Goal: Task Accomplishment & Management: Manage account settings

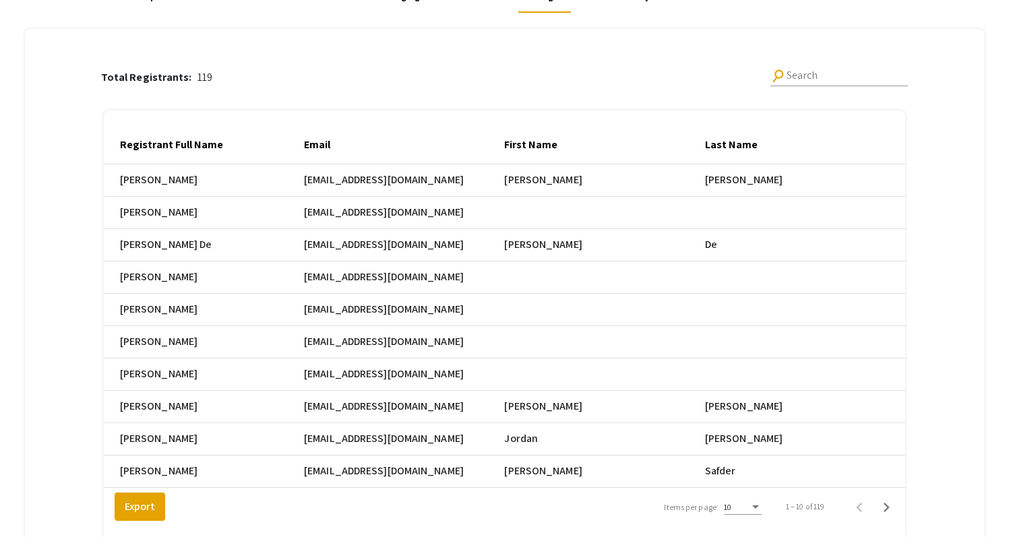
scroll to position [252, 0]
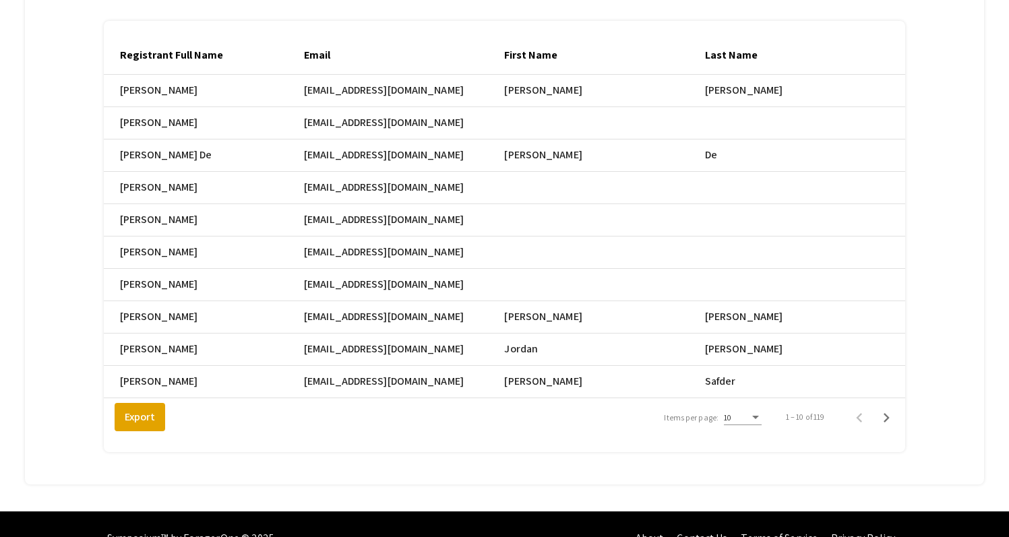
scroll to position [239, 0]
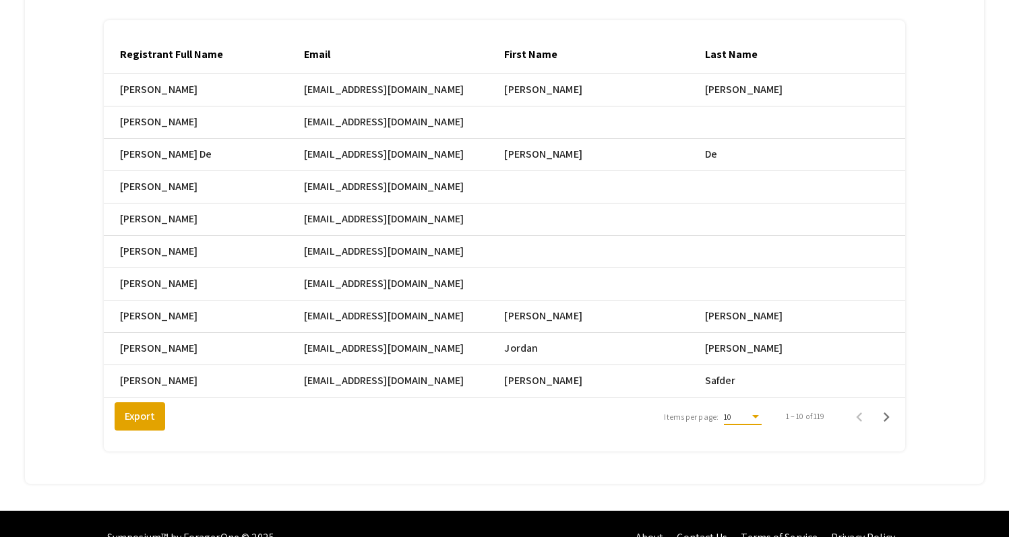
click at [762, 413] on div "Items per page:" at bounding box center [756, 417] width 12 height 9
click at [764, 428] on span "25" at bounding box center [751, 427] width 38 height 24
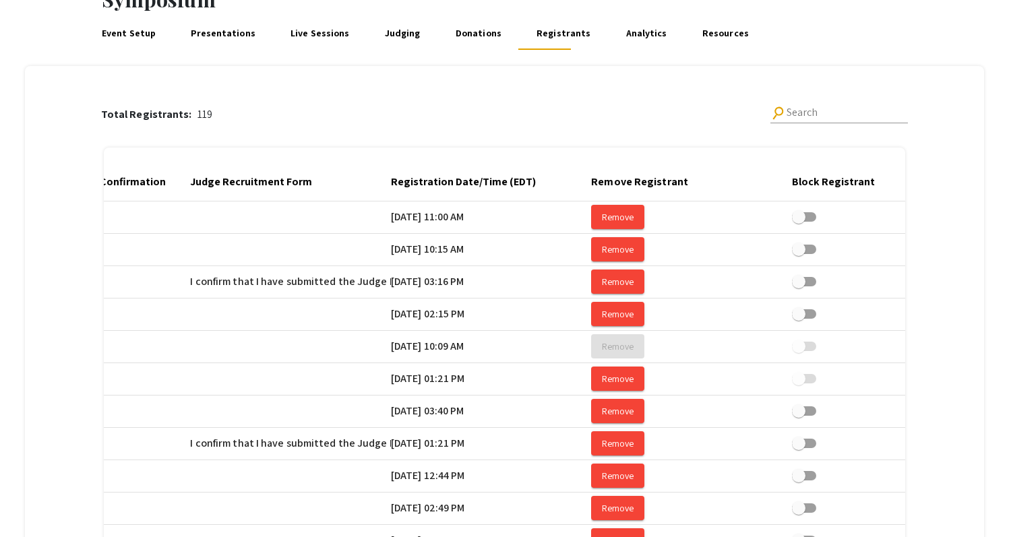
scroll to position [0, 1921]
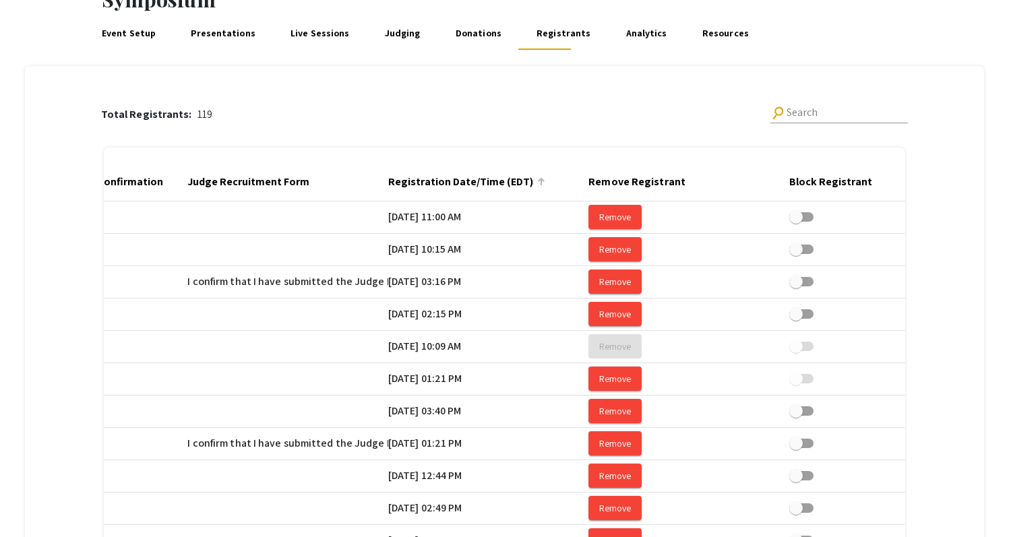
click at [546, 178] on div at bounding box center [541, 182] width 8 height 8
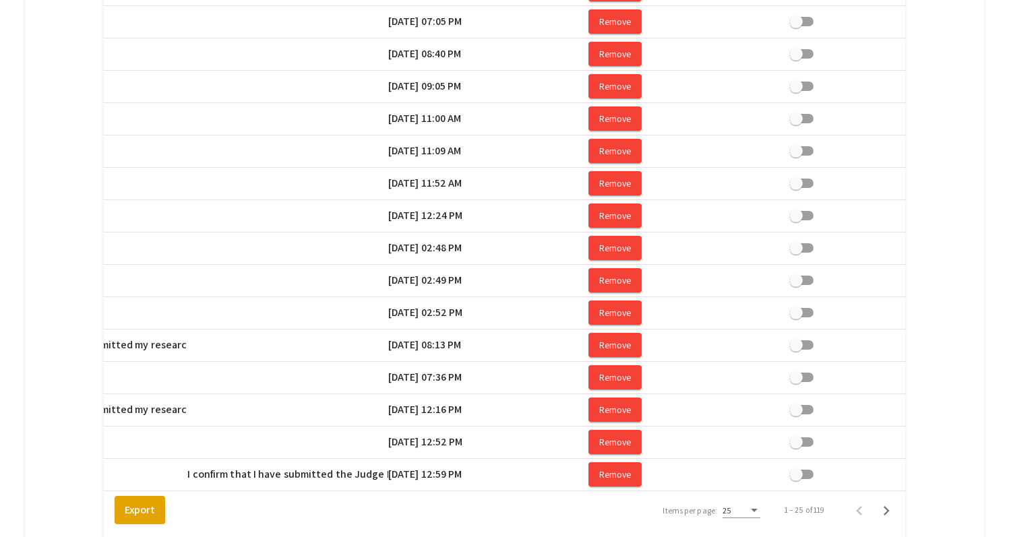
scroll to position [737, 0]
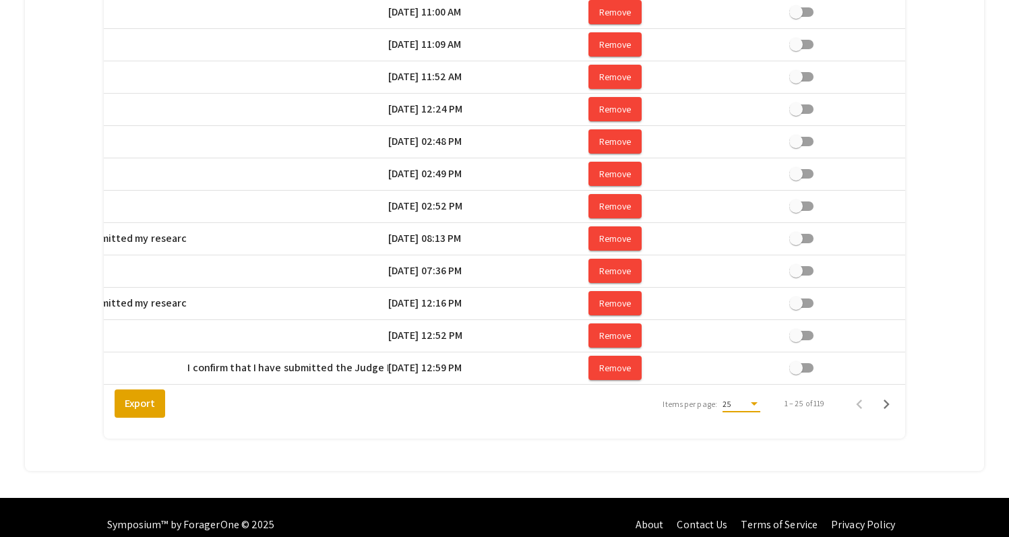
click at [758, 403] on div "Items per page:" at bounding box center [754, 404] width 7 height 3
click at [759, 388] on span "25" at bounding box center [750, 390] width 38 height 24
click at [894, 395] on icon "Next page" at bounding box center [886, 404] width 19 height 19
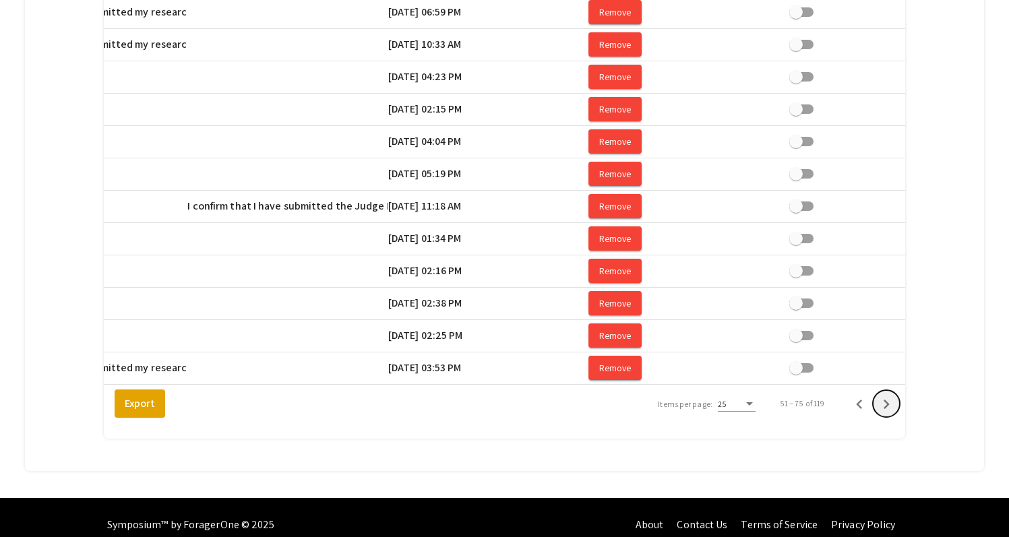
click at [894, 395] on icon "Next page" at bounding box center [886, 404] width 19 height 19
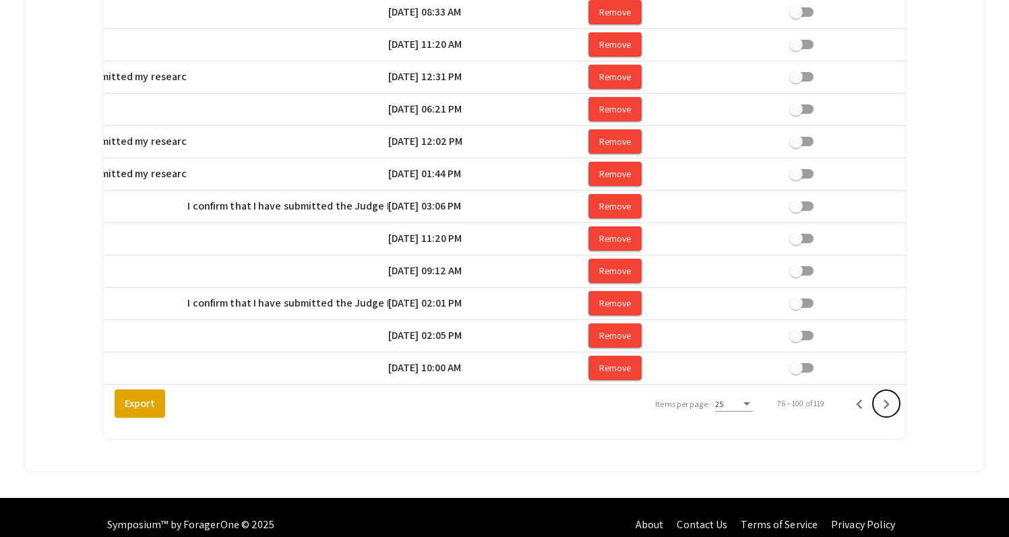
click at [894, 395] on icon "Next page" at bounding box center [886, 404] width 19 height 19
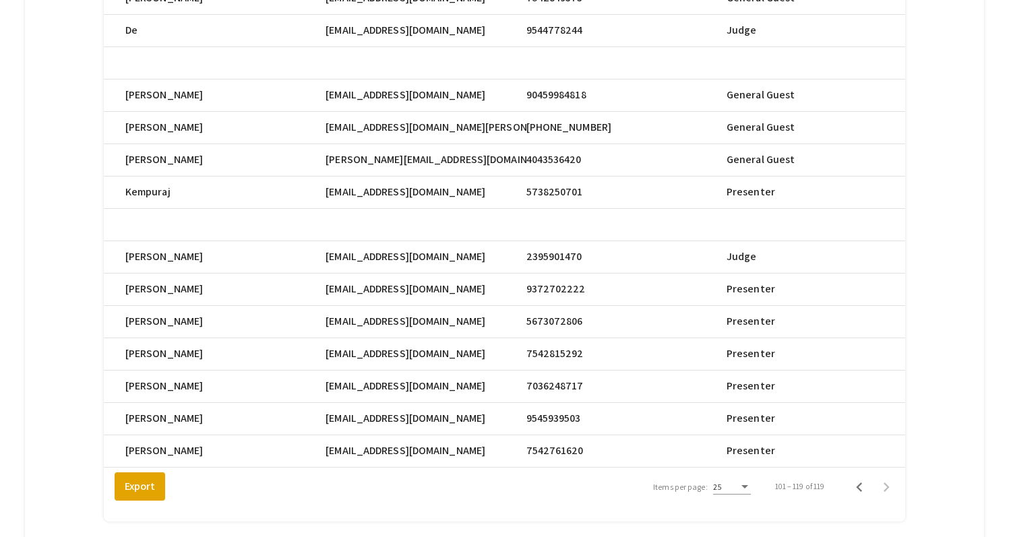
scroll to position [0, 579]
drag, startPoint x: 433, startPoint y: 428, endPoint x: 337, endPoint y: 429, distance: 95.8
click at [337, 443] on span "ajm5585@miami.edu" at bounding box center [406, 451] width 160 height 16
copy span "ajm5585@miami.edu"
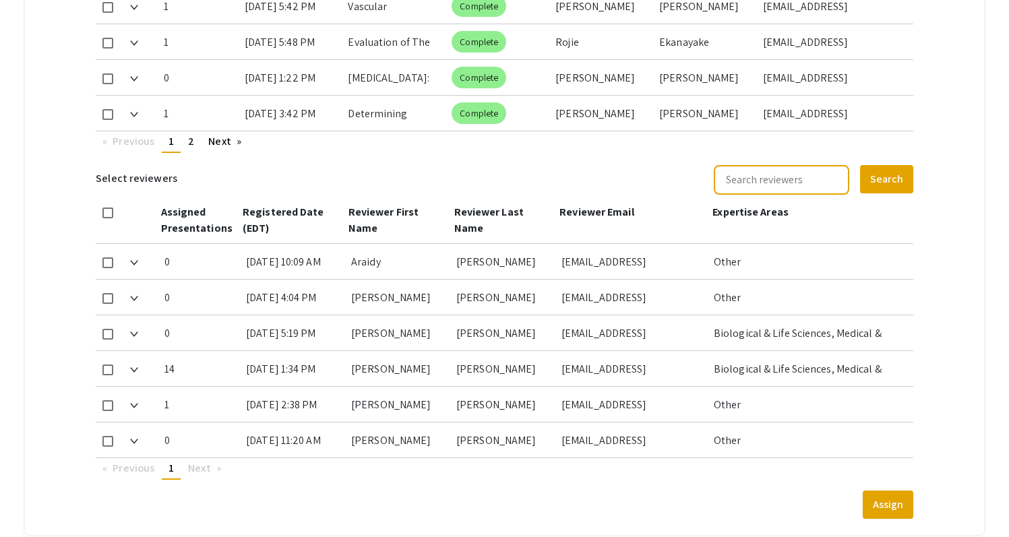
scroll to position [980, 0]
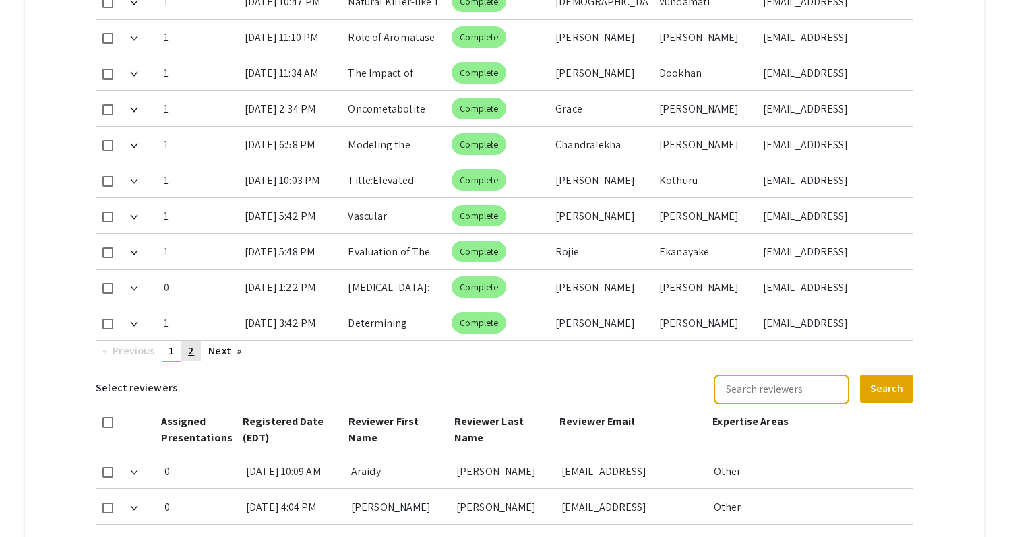
click at [192, 344] on span "2" at bounding box center [191, 351] width 6 height 14
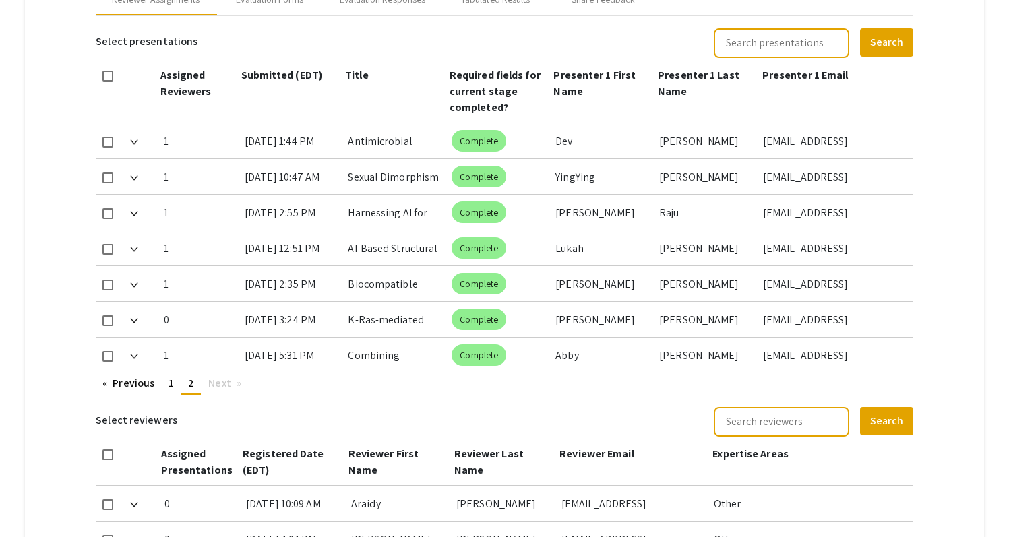
scroll to position [618, 0]
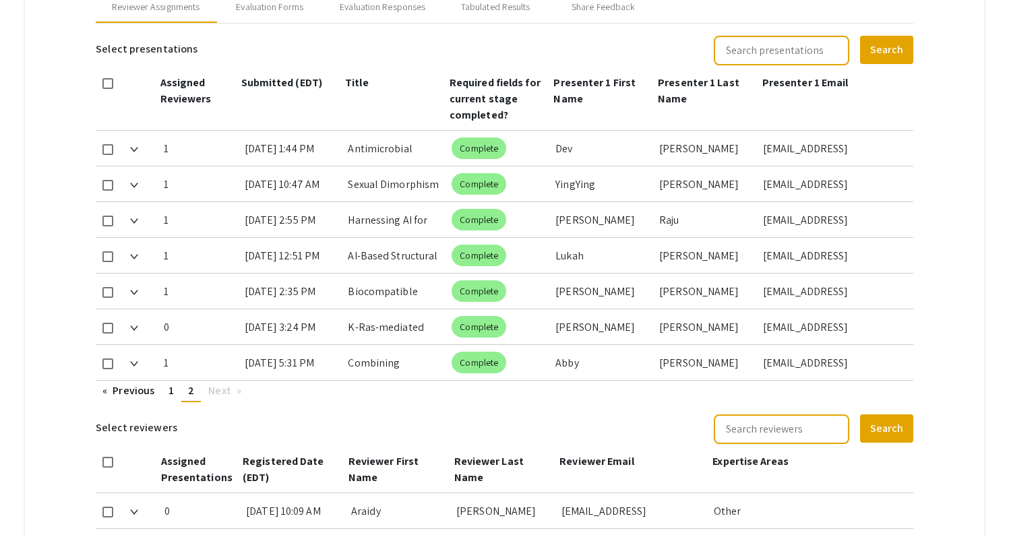
click at [964, 285] on mat-tab-group "Abstract Management Submissions Abstract Booklet Helpful articles Abstract Mana…" at bounding box center [504, 172] width 959 height 1225
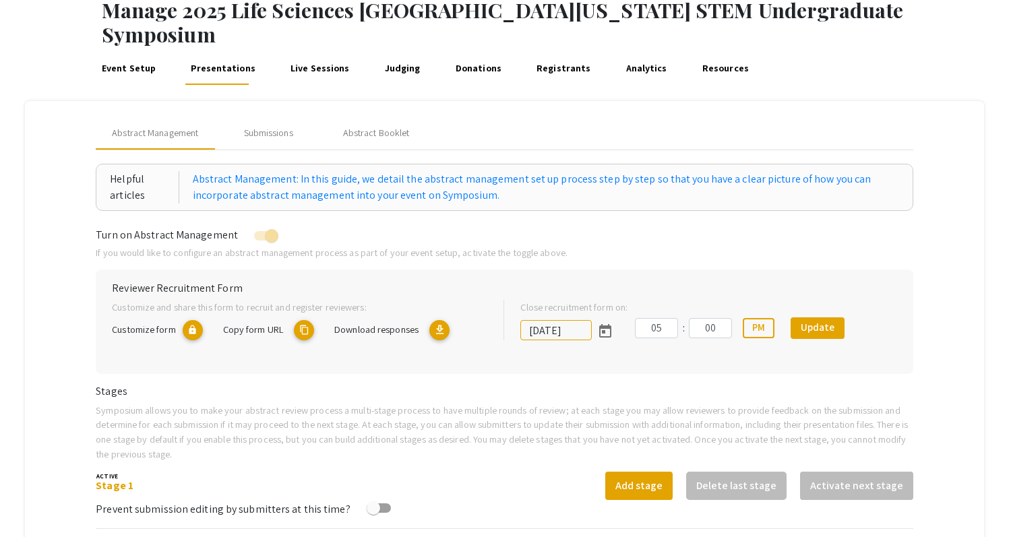
scroll to position [78, 0]
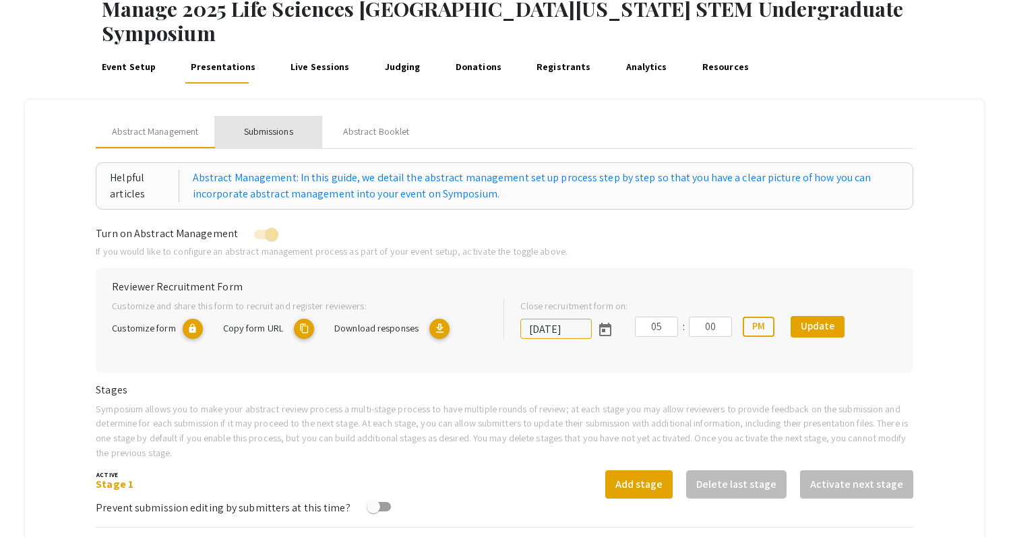
click at [271, 125] on div "Submissions" at bounding box center [268, 132] width 49 height 14
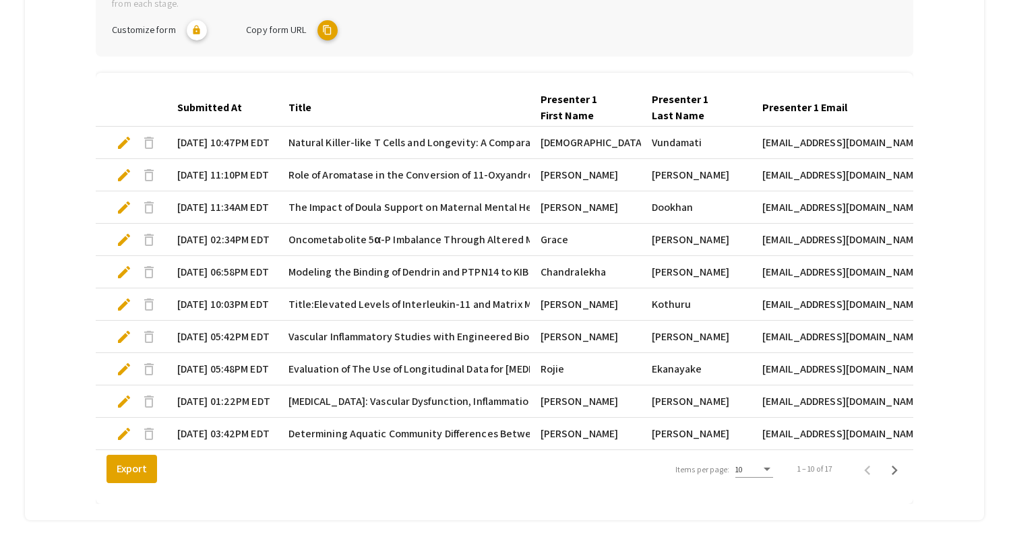
scroll to position [408, 0]
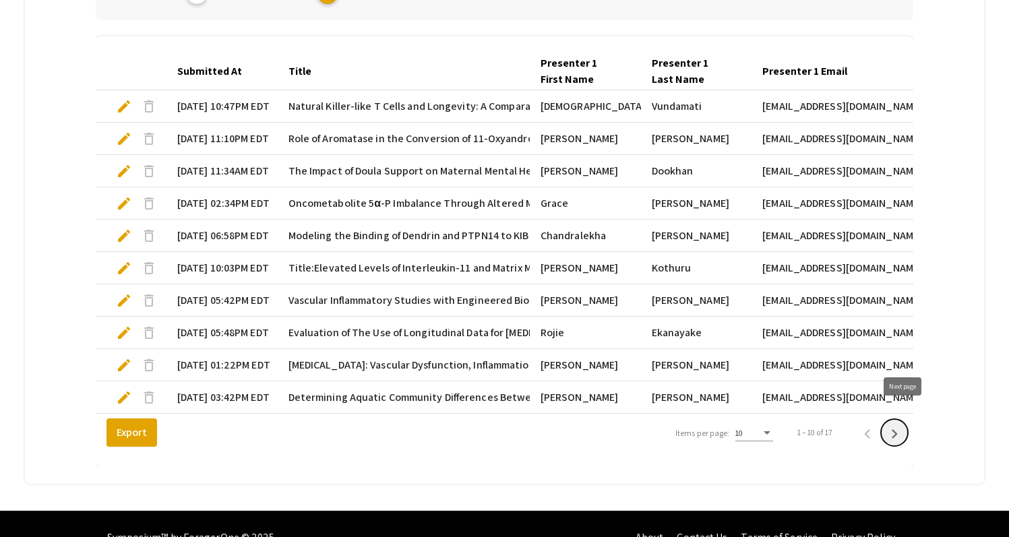
click at [902, 425] on icon "Next page" at bounding box center [894, 434] width 19 height 19
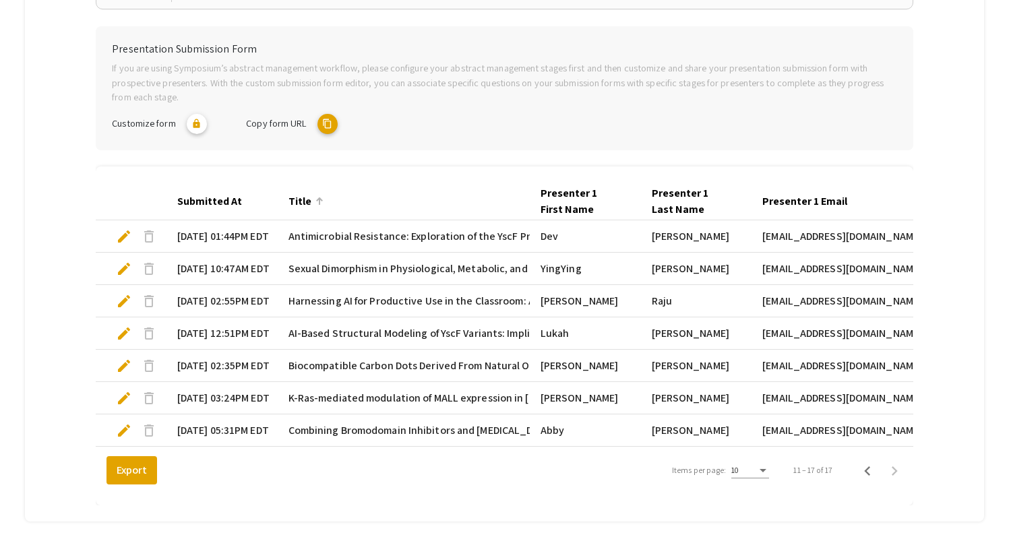
scroll to position [275, 0]
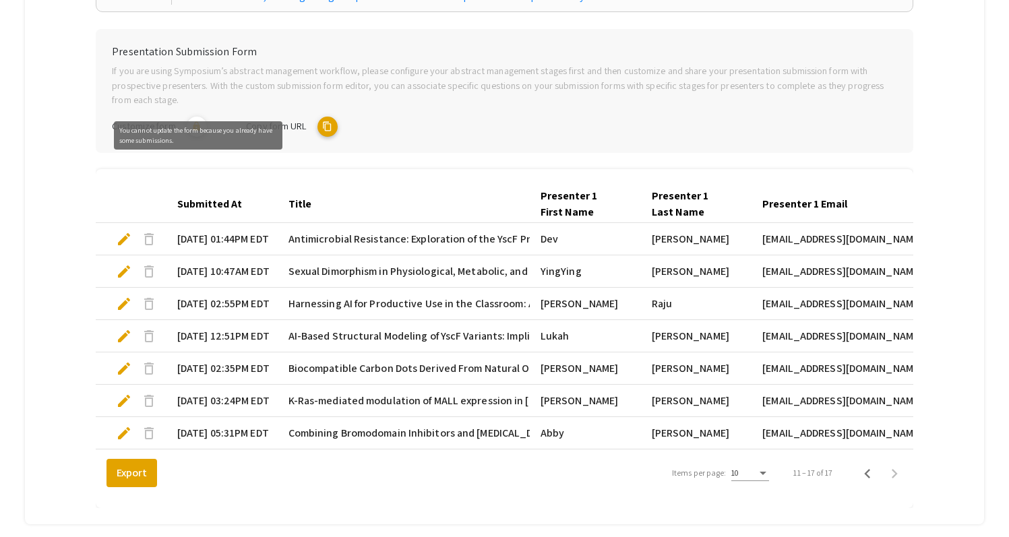
click at [200, 117] on mat-icon "lock" at bounding box center [197, 127] width 20 height 20
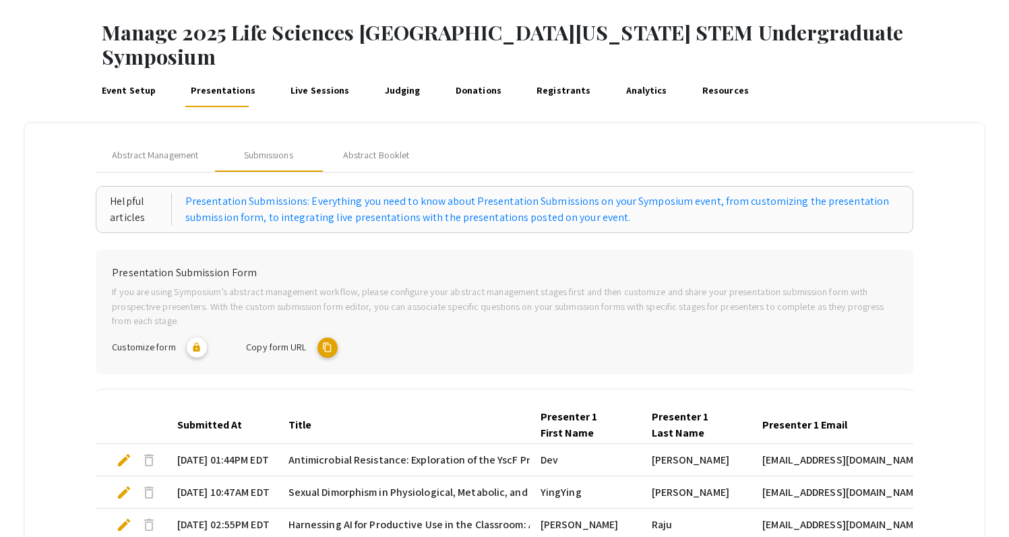
scroll to position [53, 0]
click at [146, 149] on span "Abstract Management" at bounding box center [155, 156] width 86 height 14
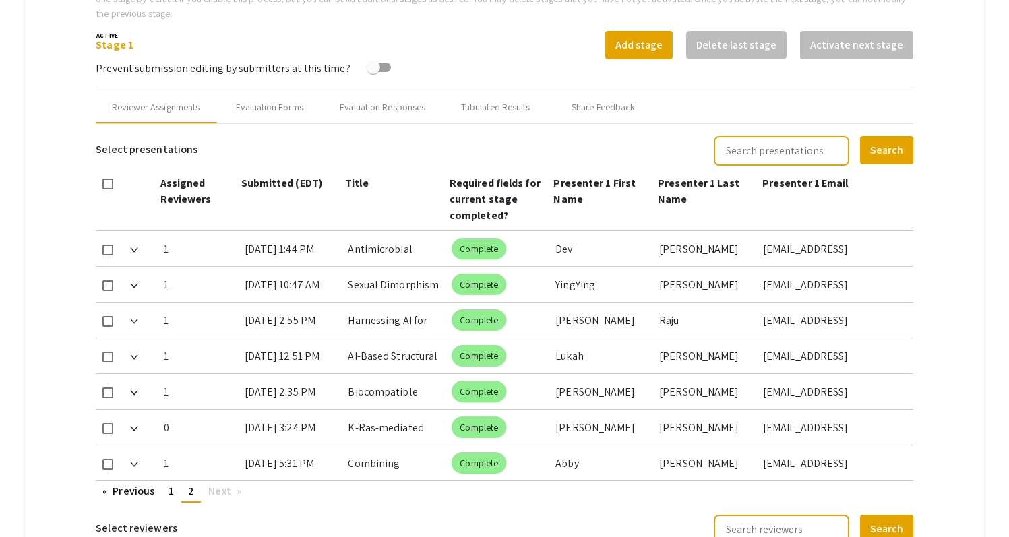
scroll to position [523, 0]
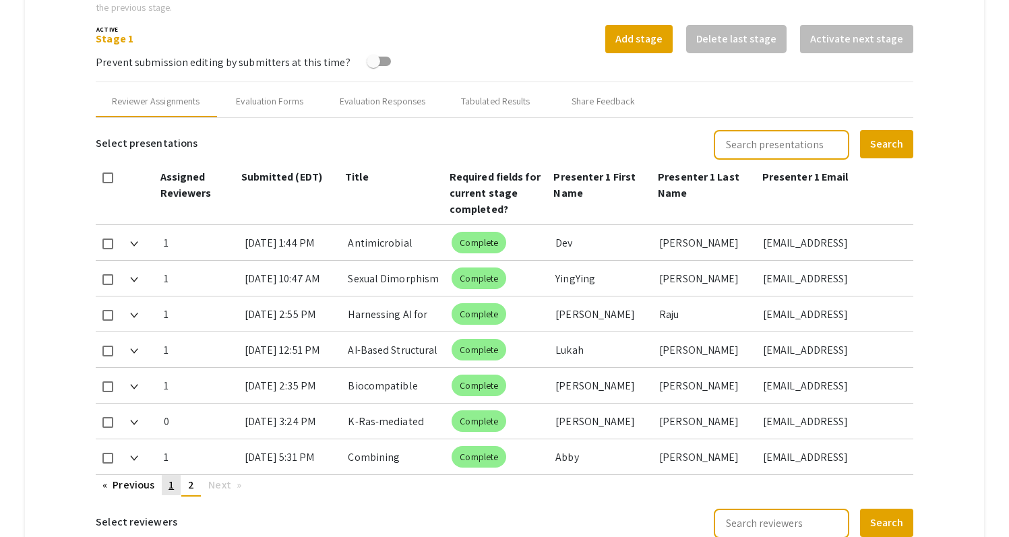
click at [173, 478] on span "1" at bounding box center [171, 485] width 5 height 14
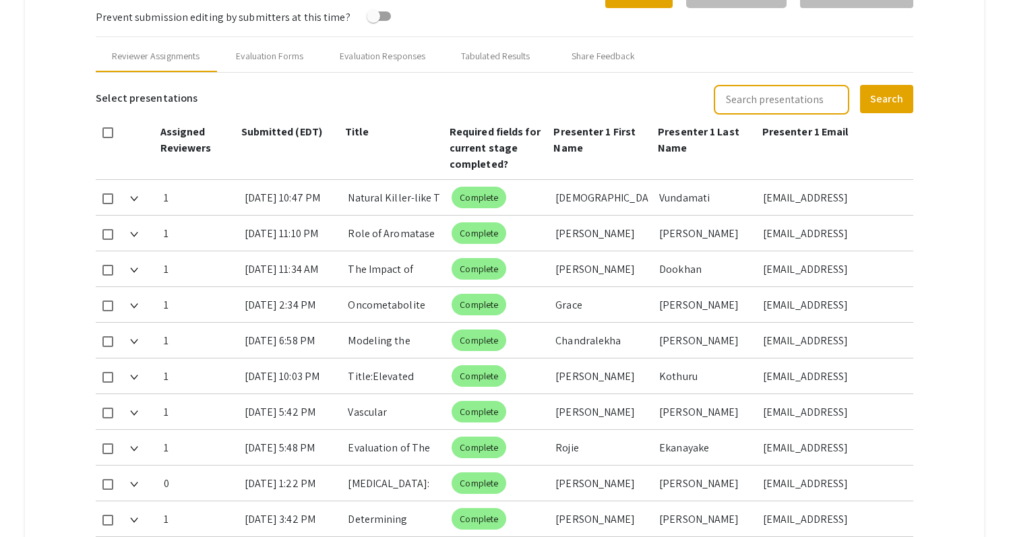
scroll to position [577, 0]
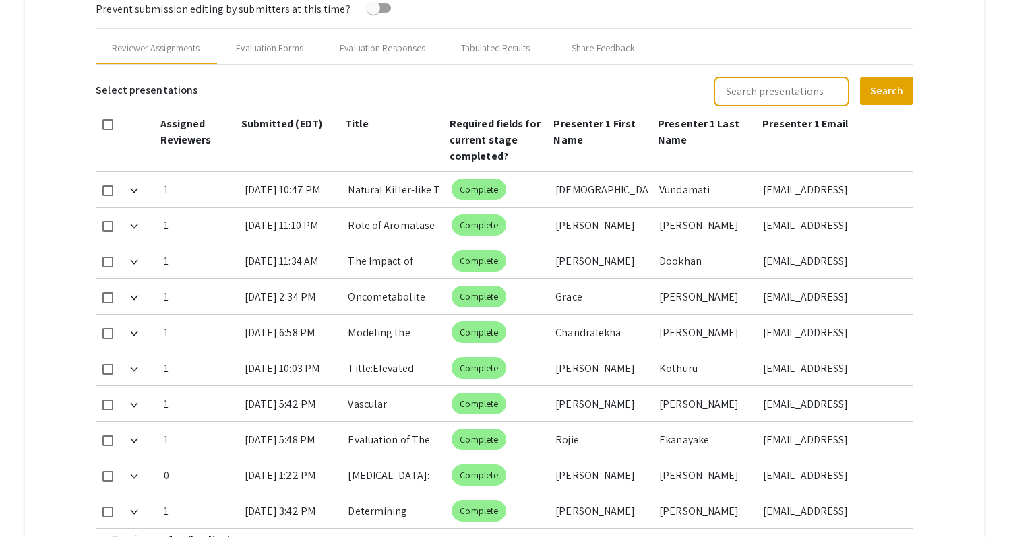
click at [944, 260] on mat-tab-group "Abstract Management Submissions Abstract Booklet Helpful articles Abstract Mana…" at bounding box center [504, 267] width 959 height 1332
click at [947, 194] on mat-tab-group "Abstract Management Submissions Abstract Booklet Helpful articles Abstract Mana…" at bounding box center [504, 267] width 959 height 1332
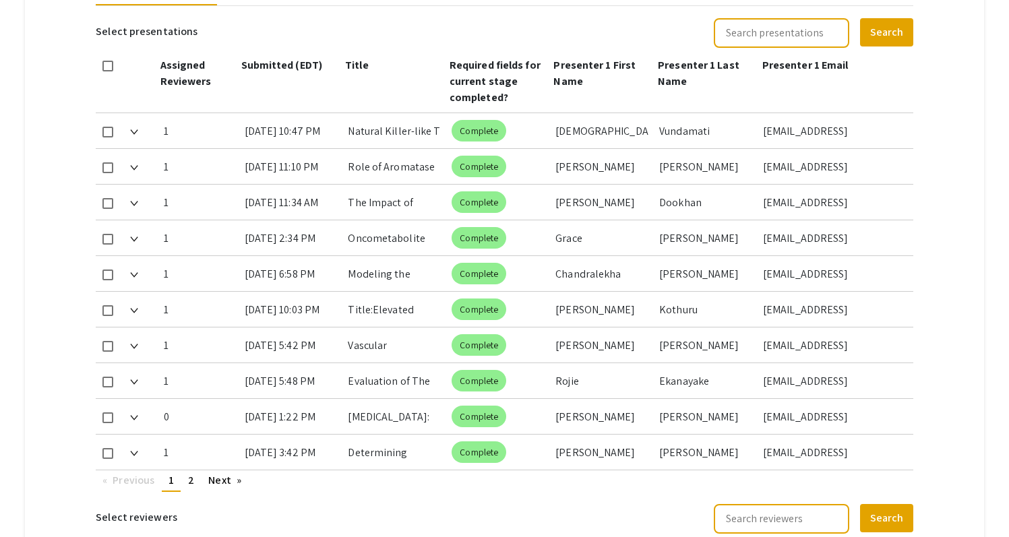
scroll to position [637, 0]
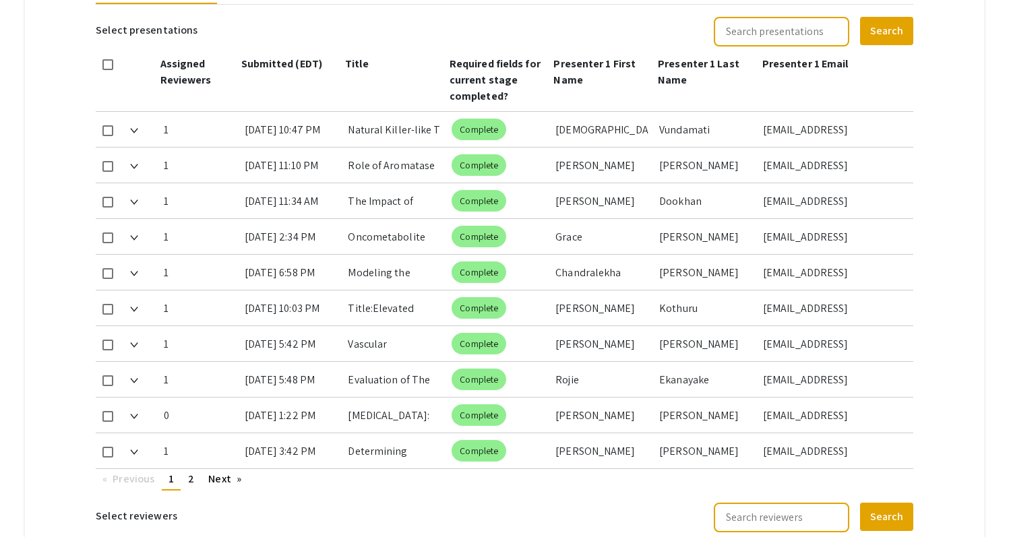
click at [941, 275] on mat-tab-group "Abstract Management Submissions Abstract Booklet Helpful articles Abstract Mana…" at bounding box center [504, 207] width 959 height 1332
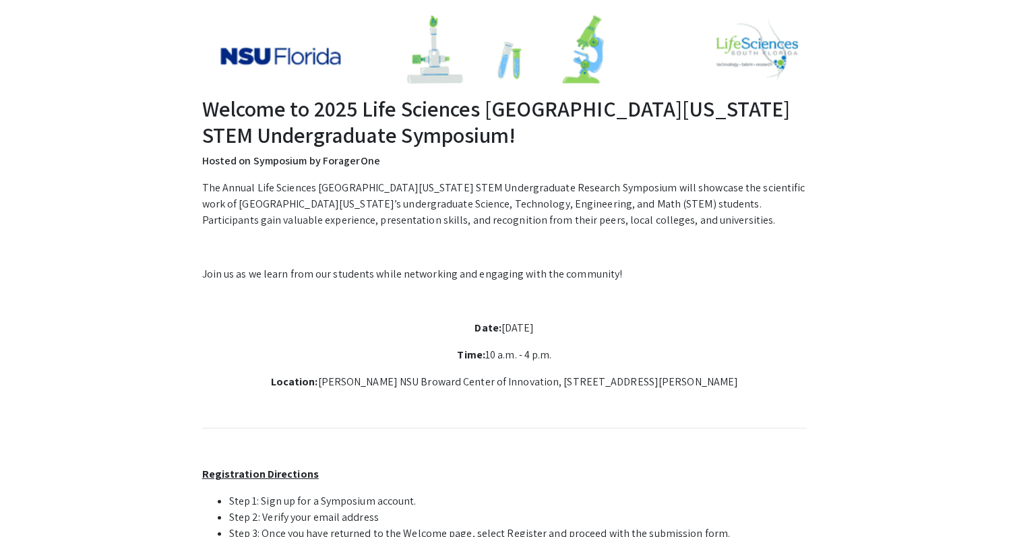
click at [413, 378] on p "Location: Alan B. Levan NSU Broward Center of Innovation, 3100 Ray Ferrero Jr B…" at bounding box center [505, 382] width 606 height 16
drag, startPoint x: 307, startPoint y: 382, endPoint x: 742, endPoint y: 390, distance: 435.7
copy p "Alan B. Levan NSU Broward Center of Innovation, 3100 Ray Ferrero Jr Blvd 5th fl…"
